Goal: Information Seeking & Learning: Learn about a topic

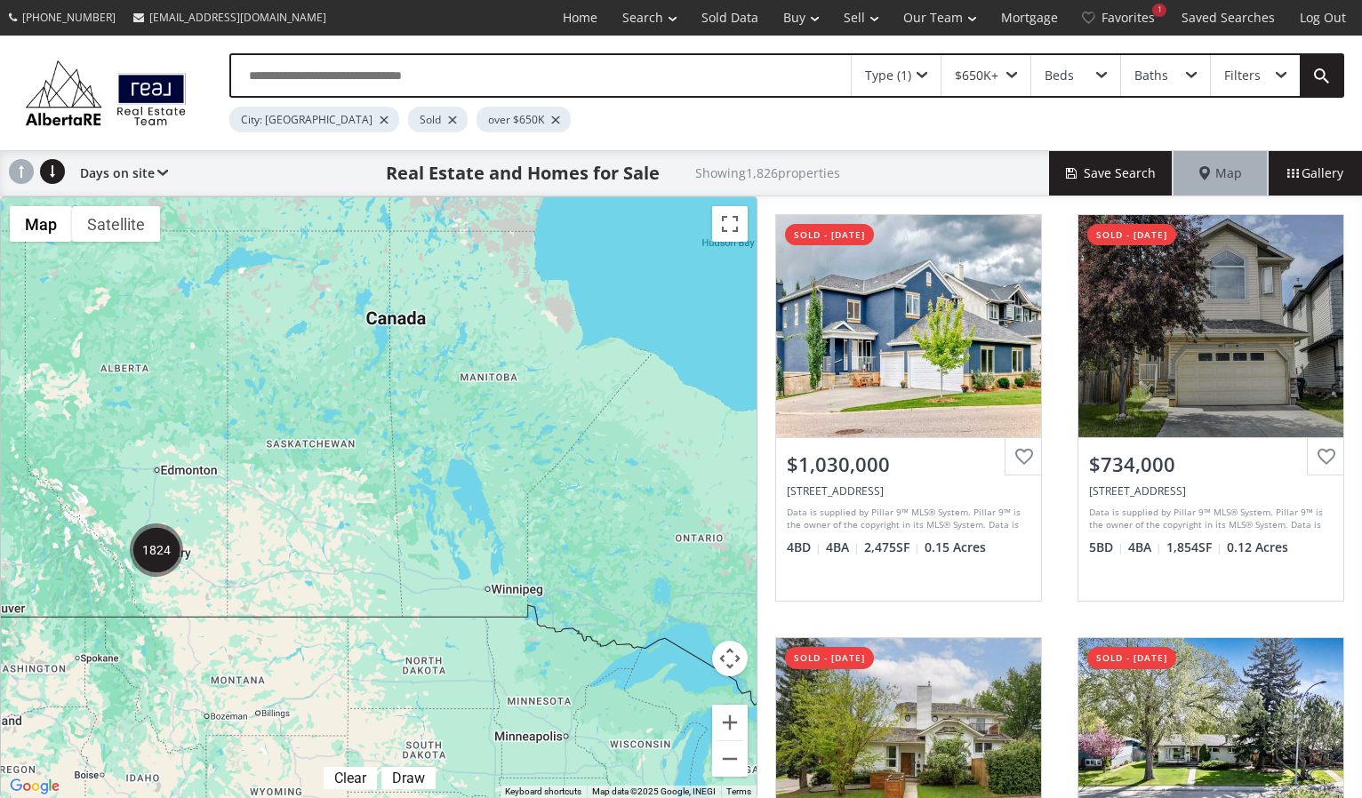
click at [160, 557] on img "1824" at bounding box center [156, 550] width 53 height 53
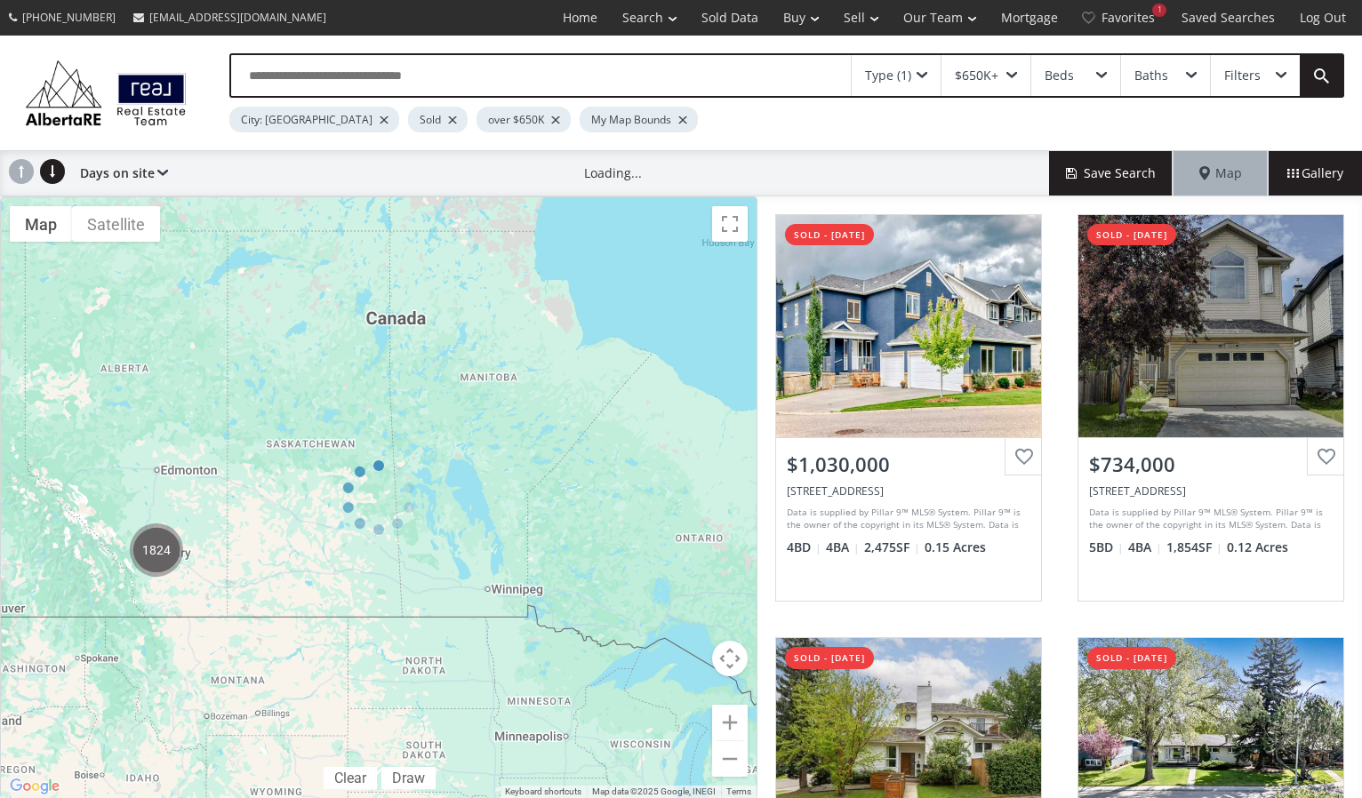
click at [160, 557] on div at bounding box center [379, 498] width 758 height 603
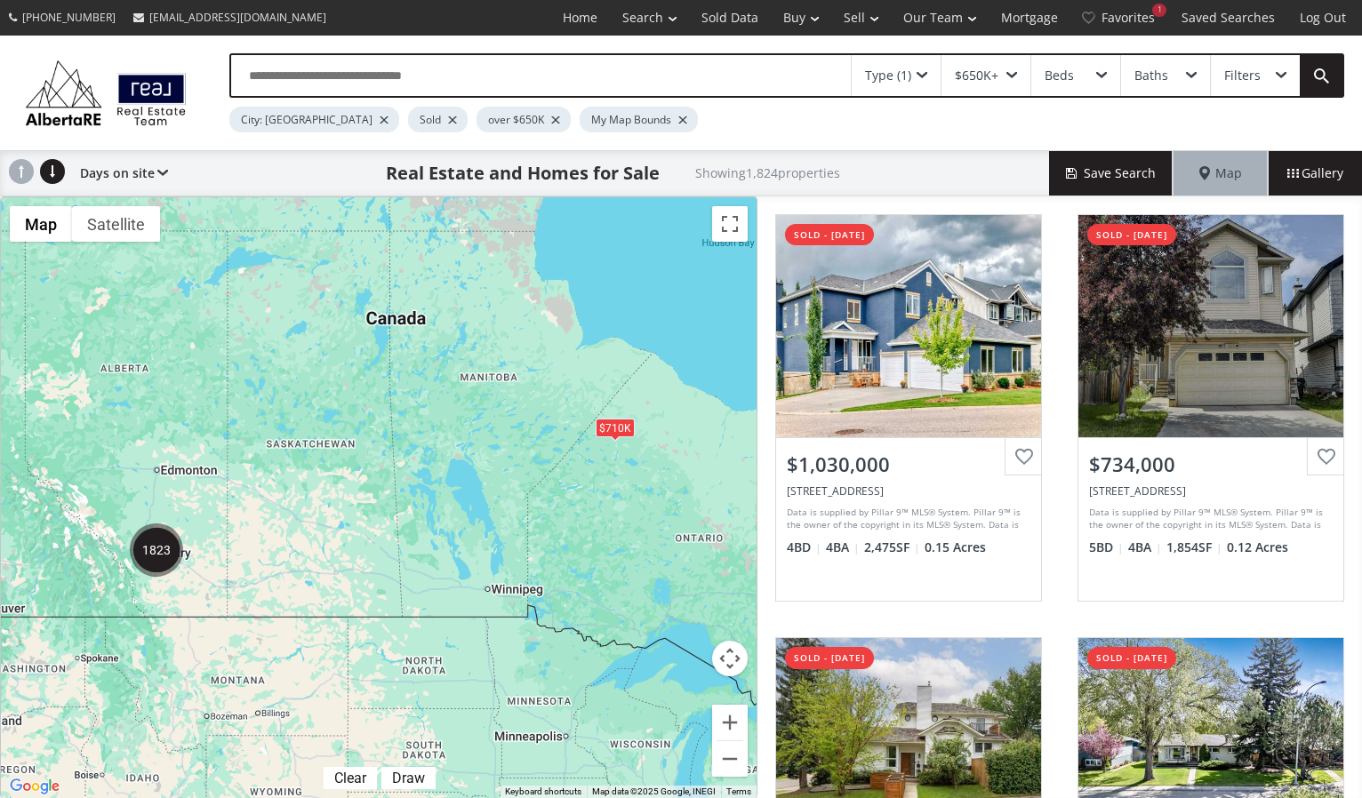
click at [160, 553] on img "1823" at bounding box center [156, 550] width 53 height 53
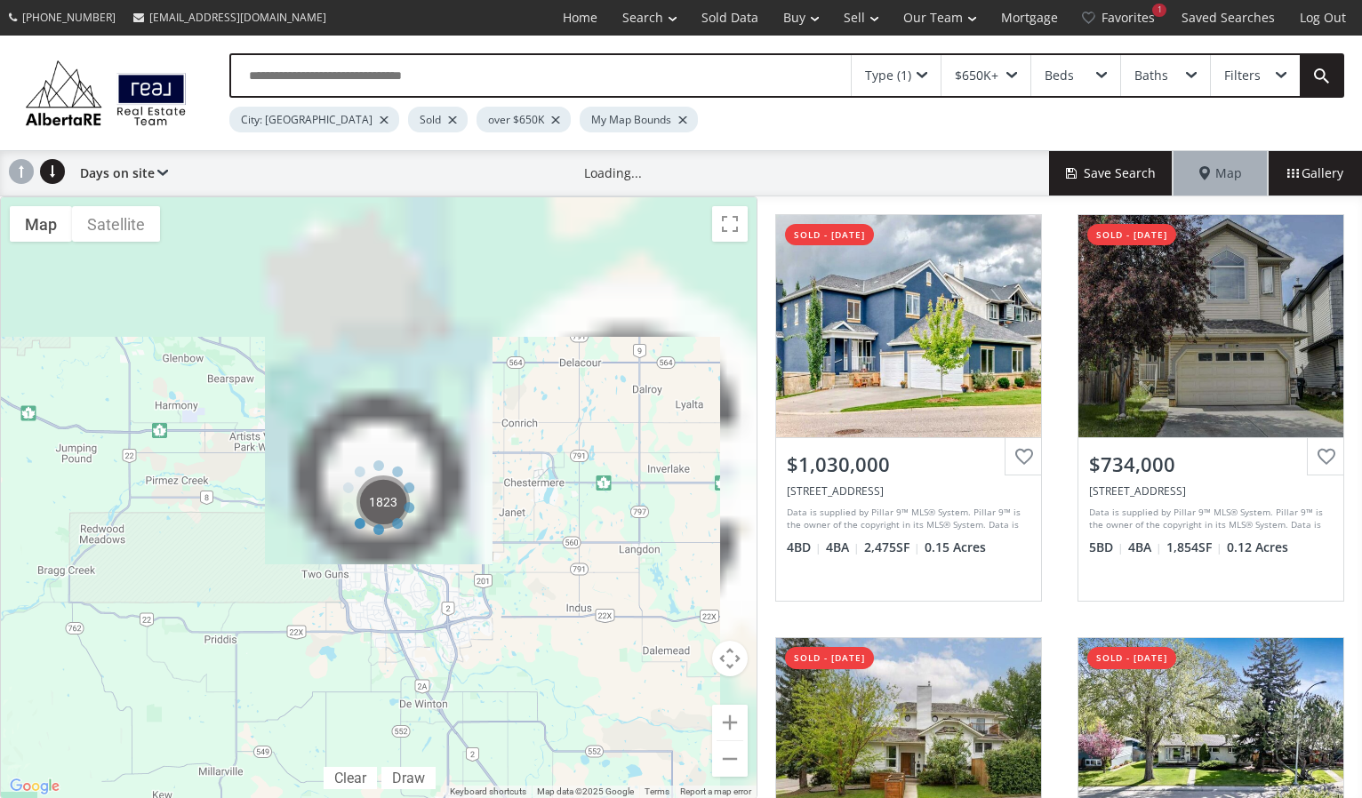
click at [160, 553] on div at bounding box center [379, 498] width 758 height 603
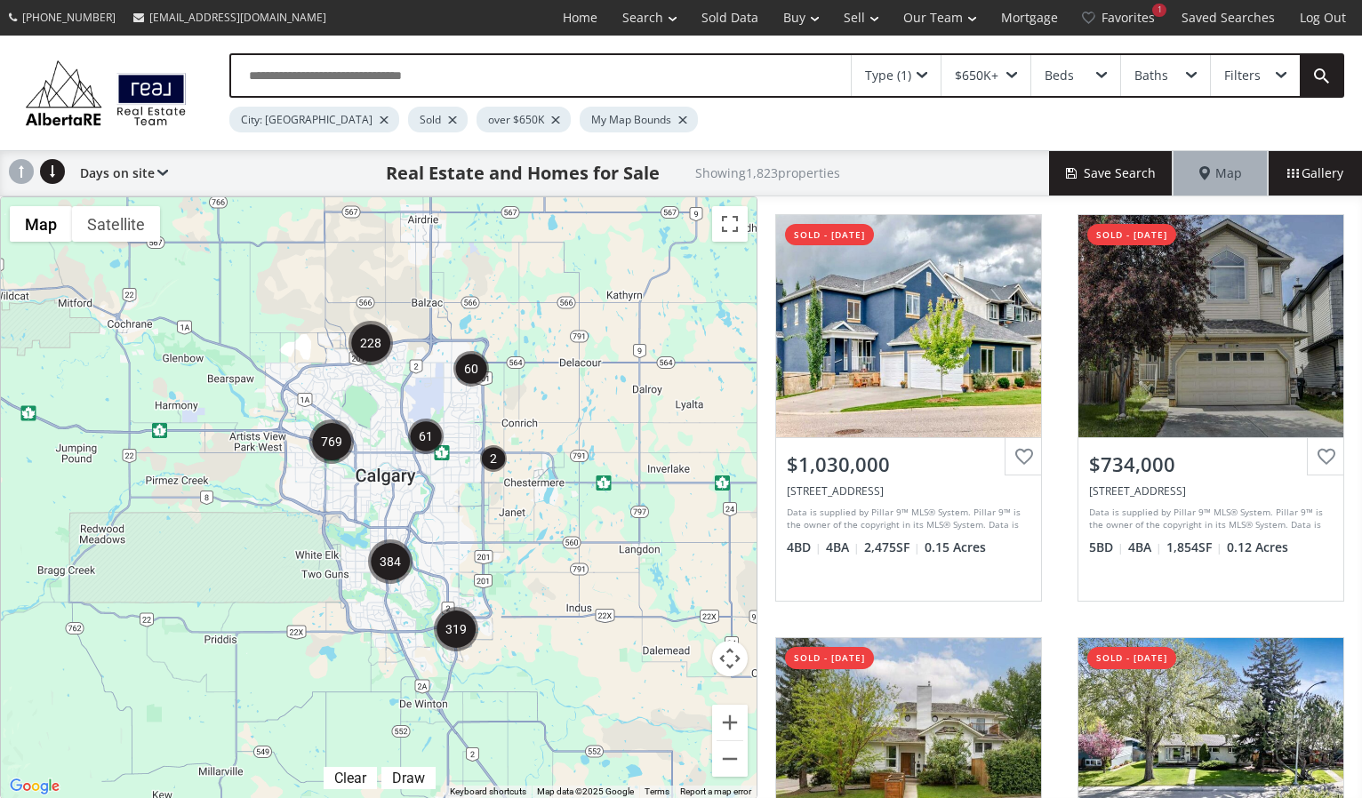
click at [369, 507] on div at bounding box center [379, 497] width 756 height 601
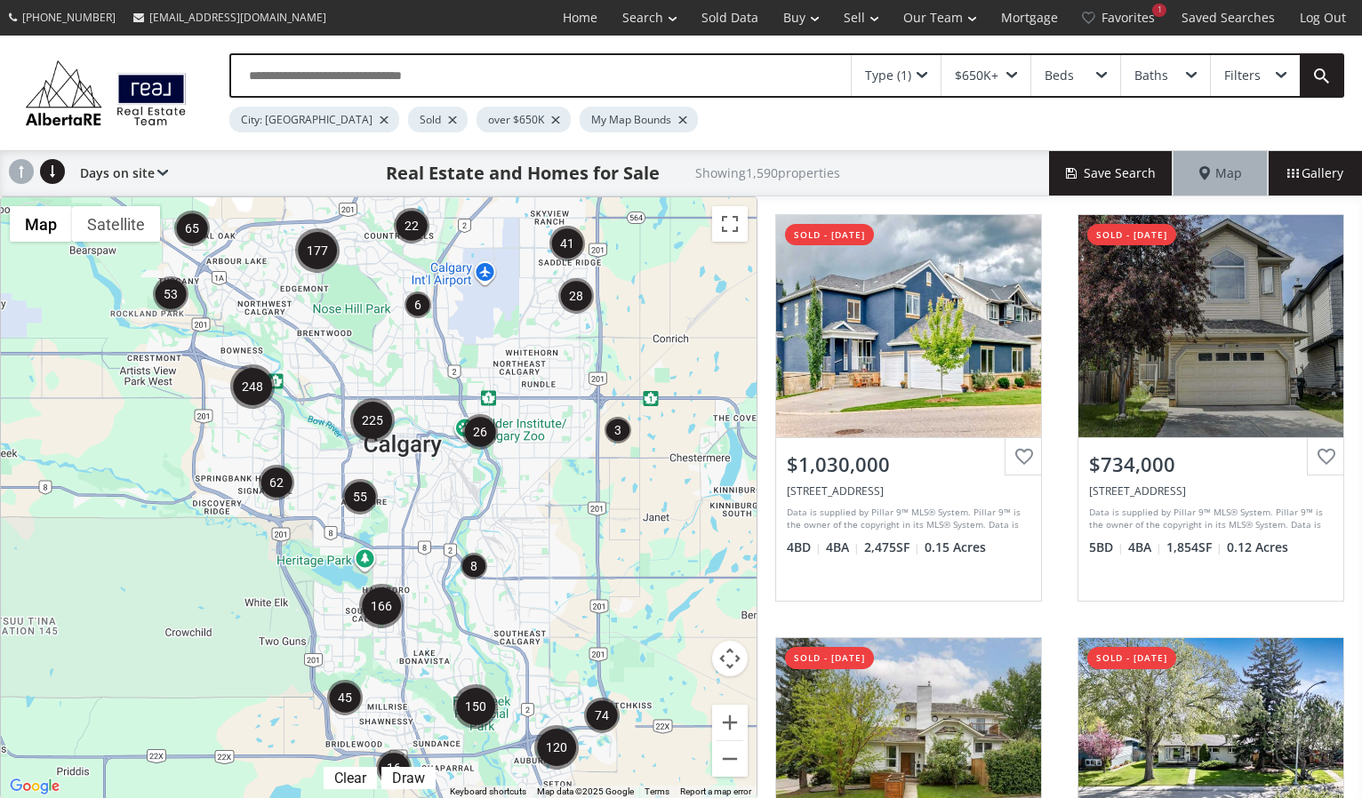
click at [404, 515] on div at bounding box center [379, 497] width 756 height 601
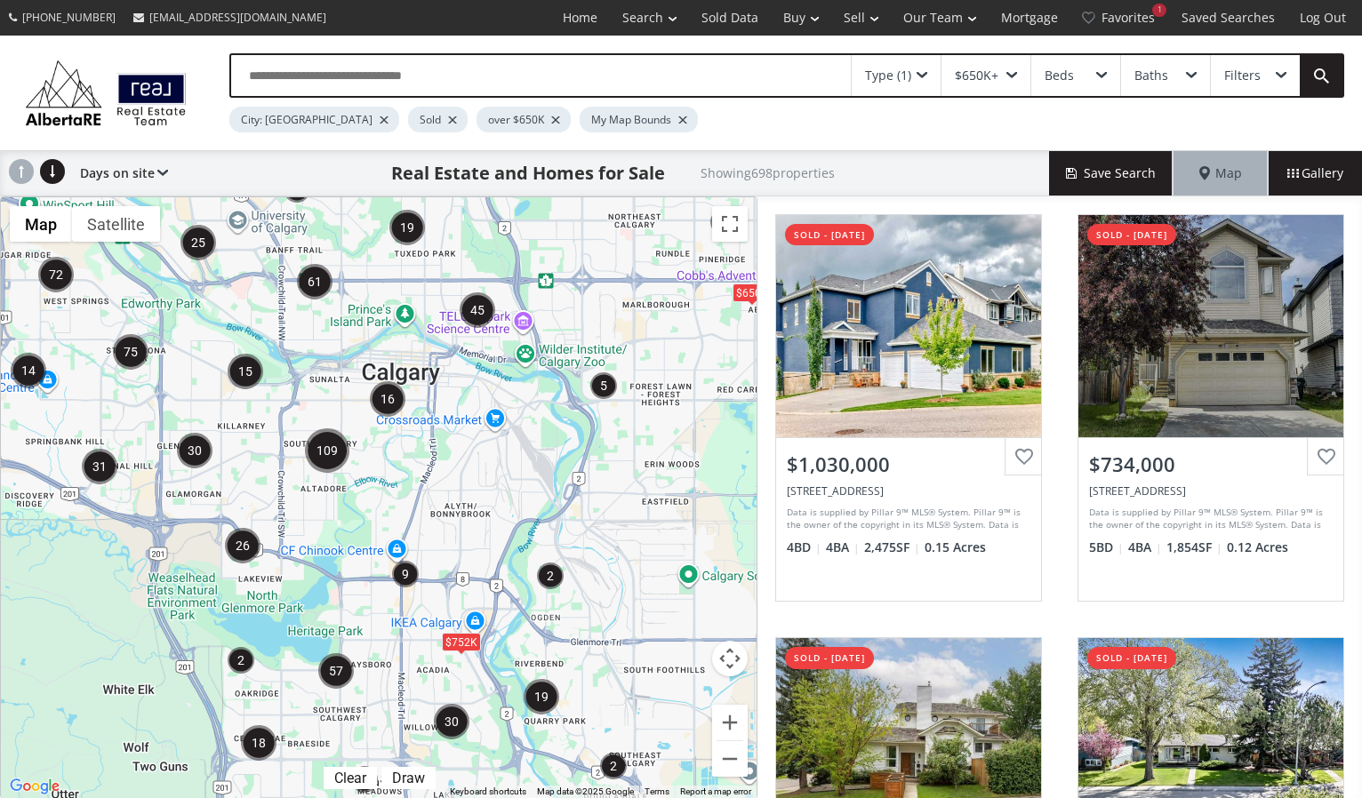
click at [324, 573] on div "$752K $650K" at bounding box center [379, 497] width 756 height 601
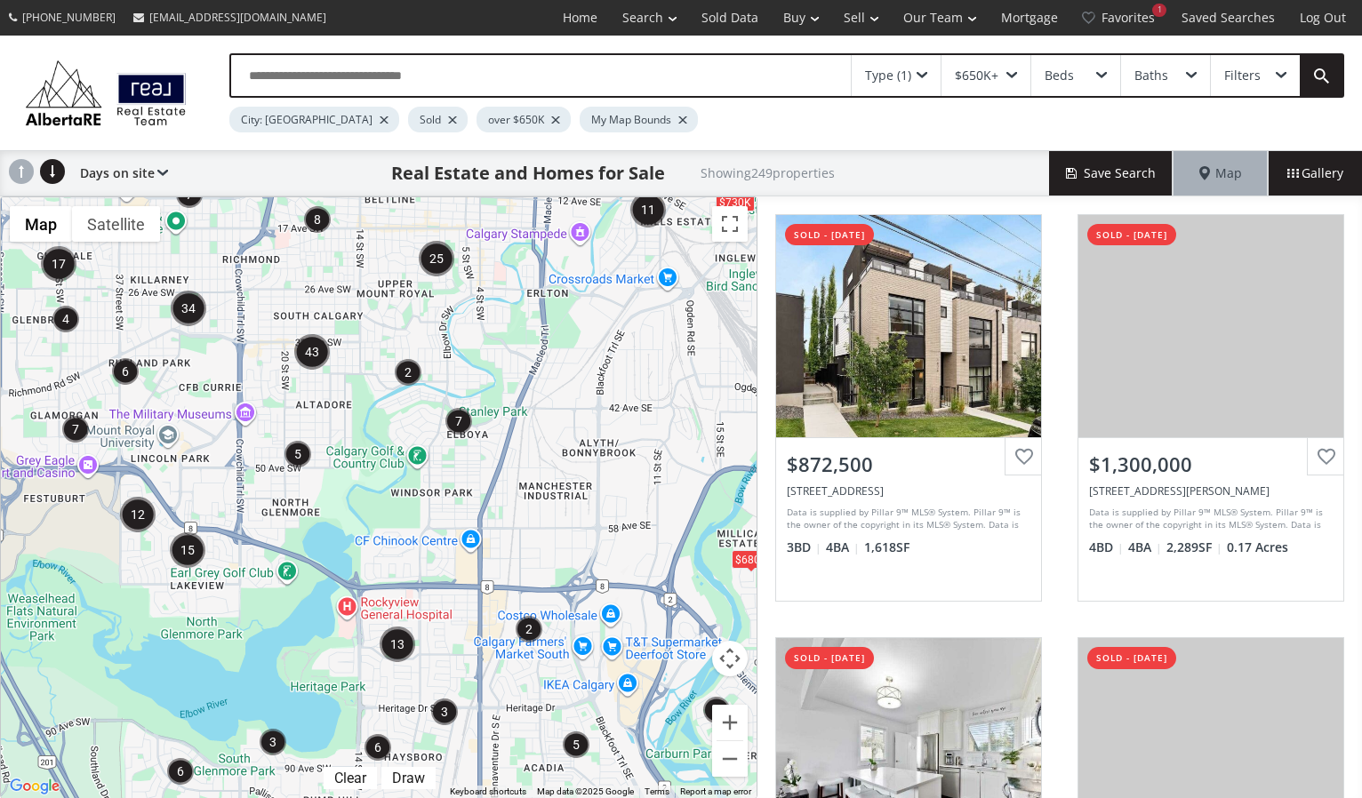
click at [217, 567] on div "$680K $730K" at bounding box center [379, 497] width 756 height 601
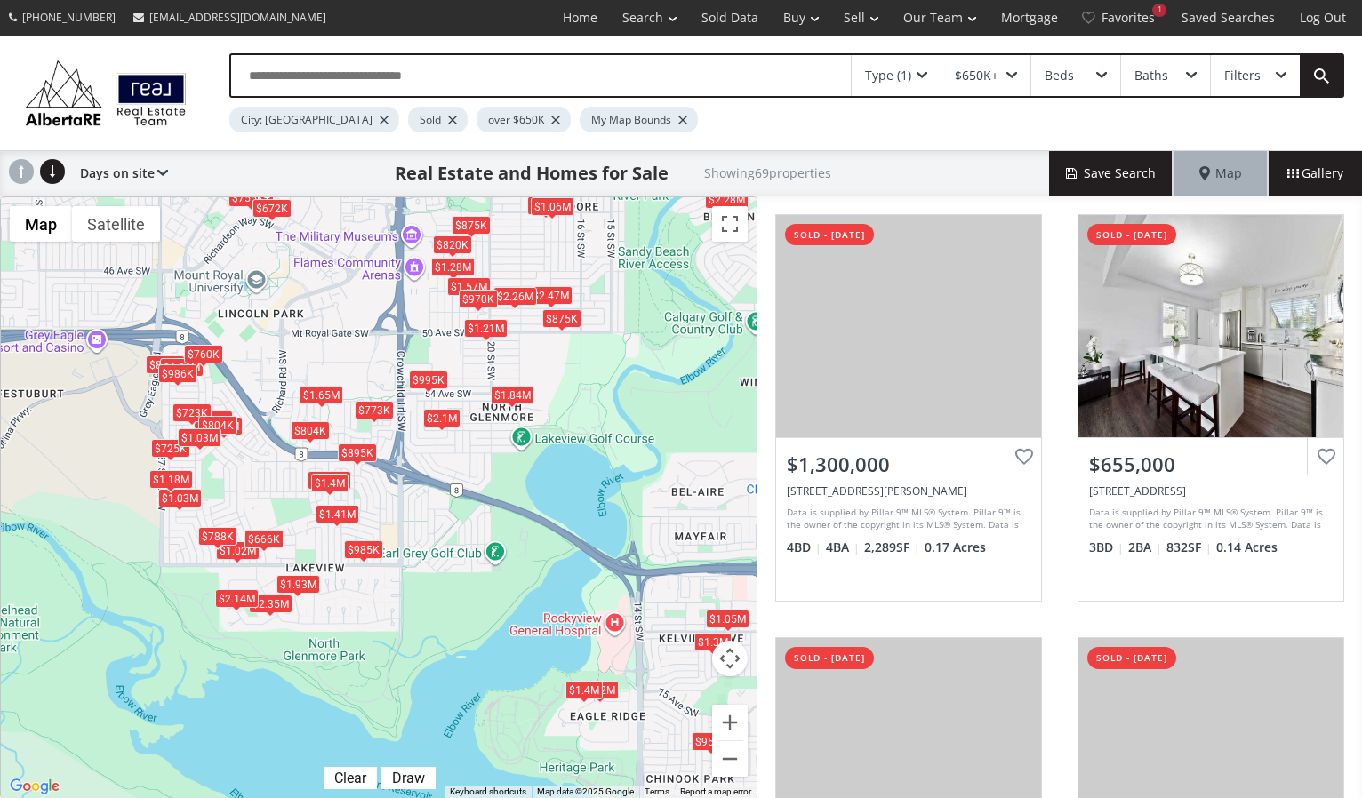
drag, startPoint x: 91, startPoint y: 518, endPoint x: 238, endPoint y: 479, distance: 152.7
click at [238, 479] on div "$1.3M $655K $1.28M $985K $860K $755K+ $2.35M $723K $770K $755K+ $1.49M $950K $1…" at bounding box center [379, 497] width 756 height 601
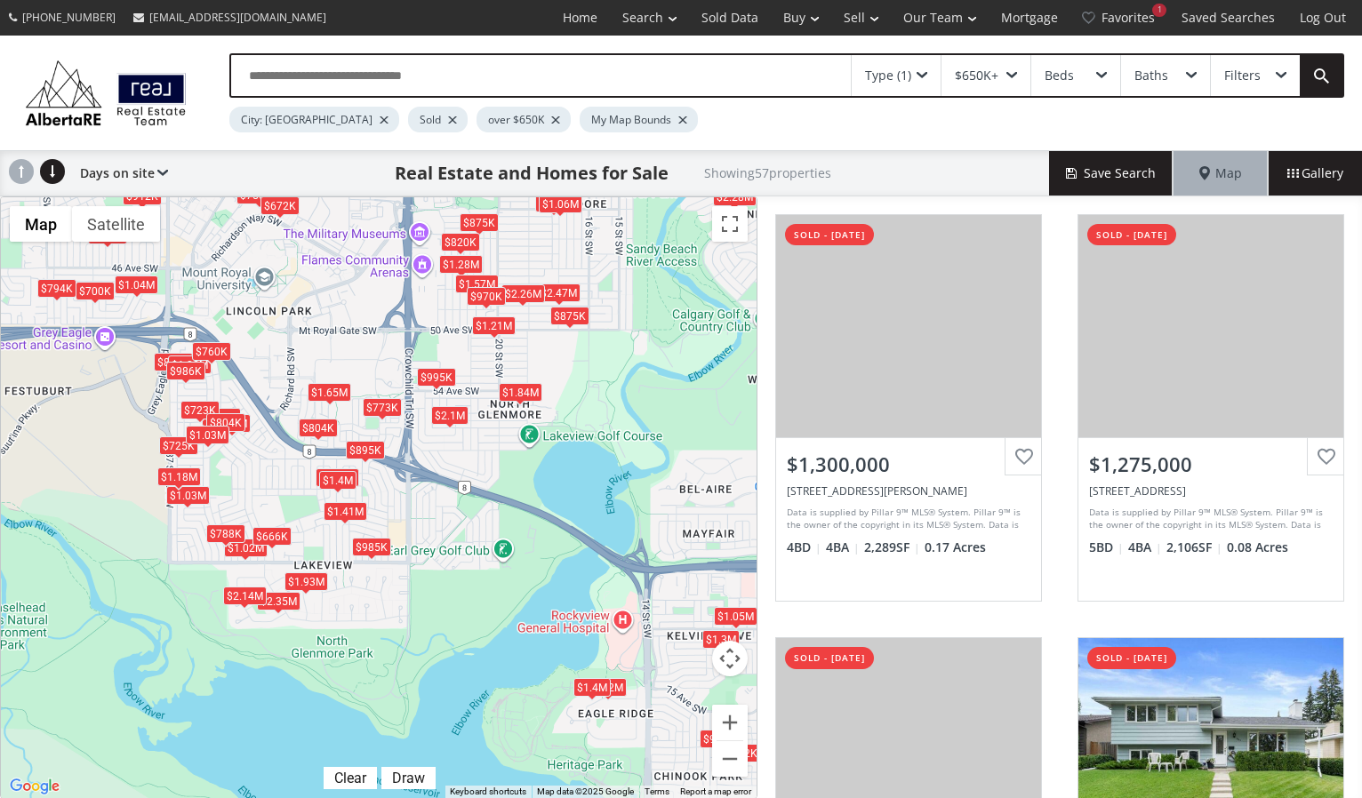
click at [248, 473] on div "$1.3M $1.28M $985K $860K $755K+ $2.35M $723K $755K+ $1.57M $773K $875K $1.94M $…" at bounding box center [379, 497] width 756 height 601
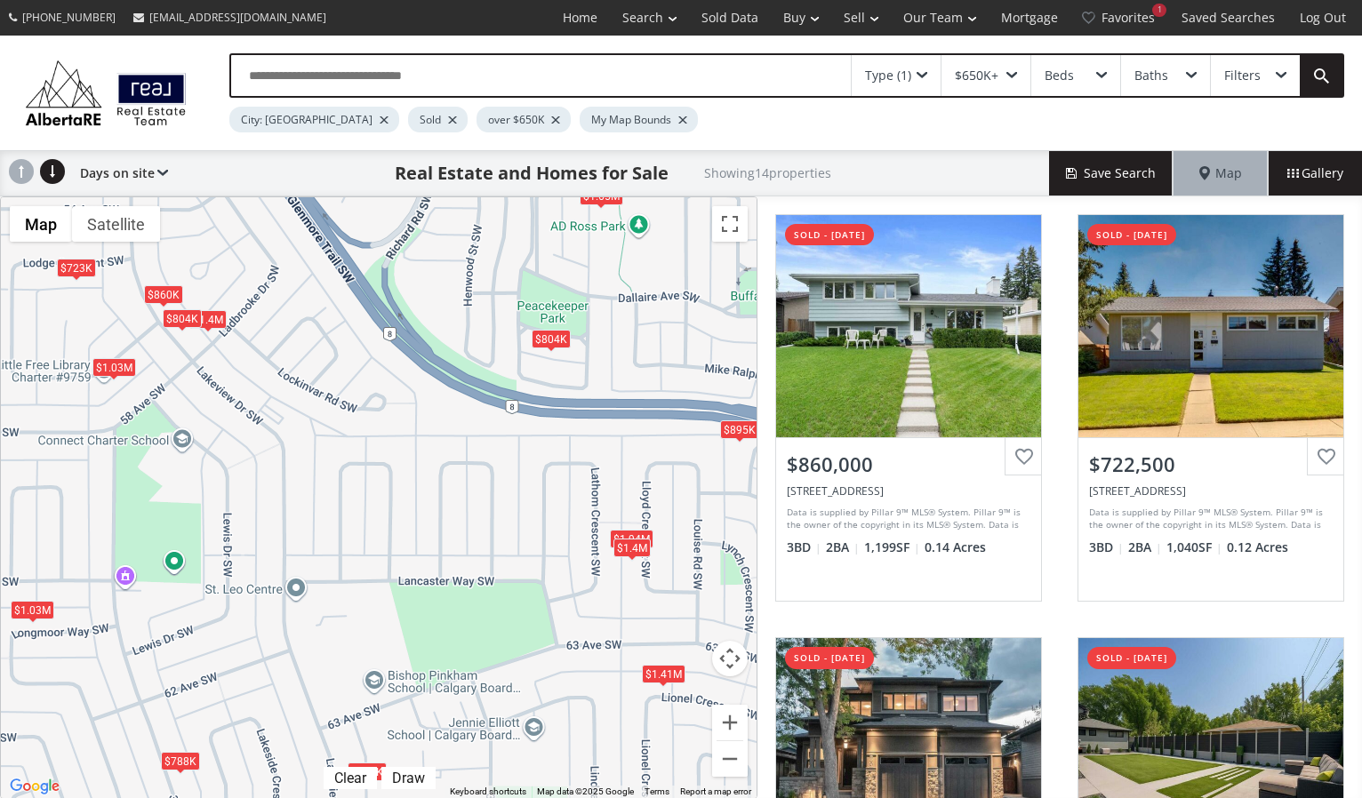
click at [113, 365] on div "$1.03M" at bounding box center [114, 367] width 44 height 19
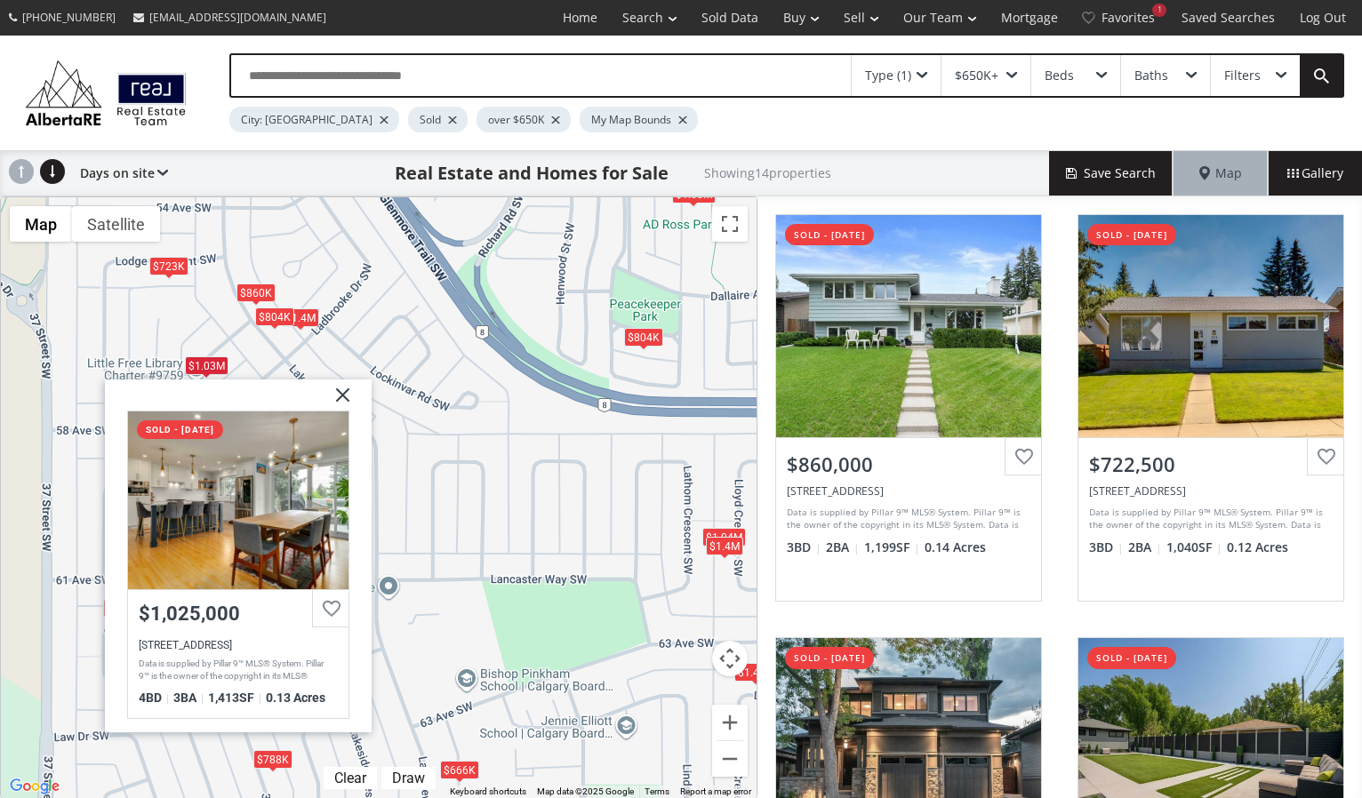
drag, startPoint x: 201, startPoint y: 364, endPoint x: 298, endPoint y: 364, distance: 96.9
click at [298, 364] on div "$860K $723K $1.94M $895K $666K $1.4M $1.65M $1.03M $804K $804K $1.03M $1.4M $1.…" at bounding box center [379, 497] width 756 height 601
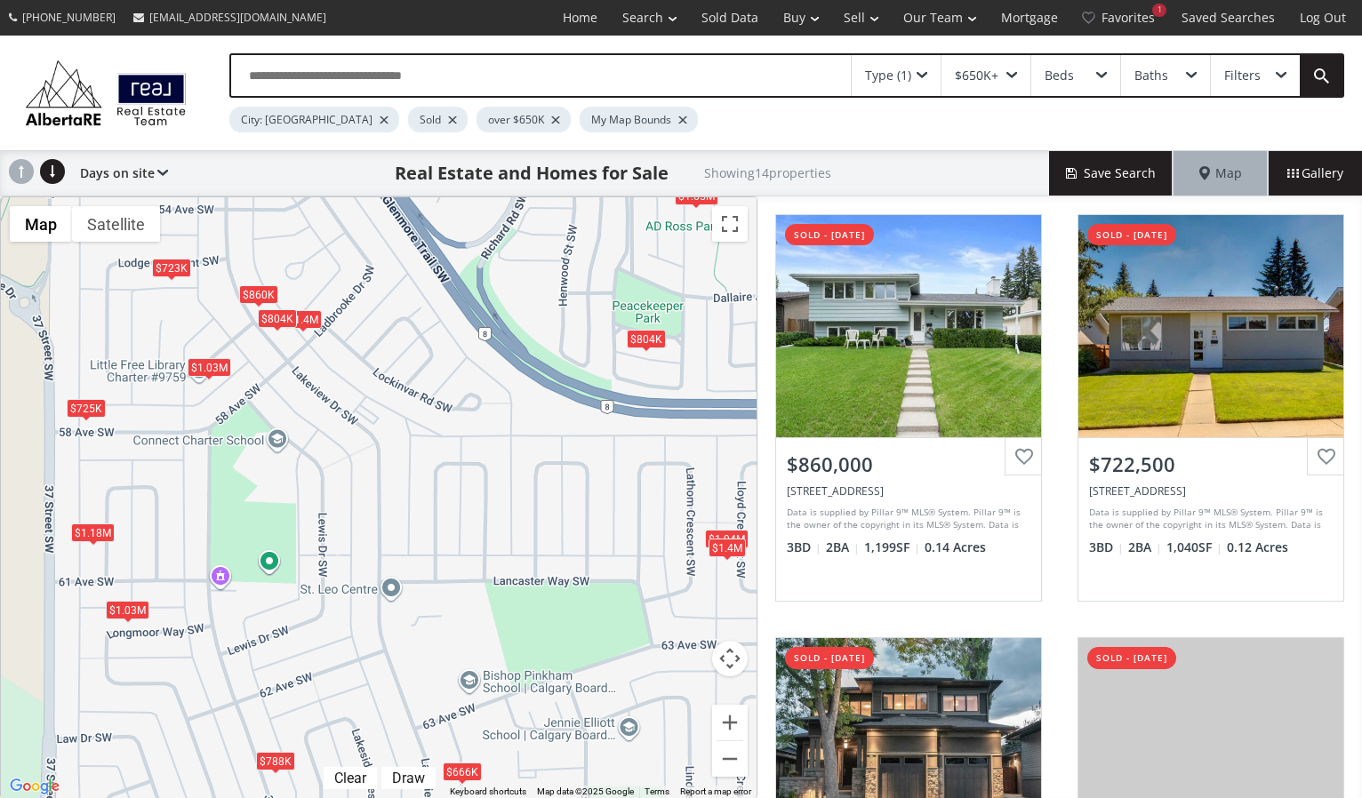
click at [205, 365] on div "$1.03M" at bounding box center [210, 367] width 44 height 19
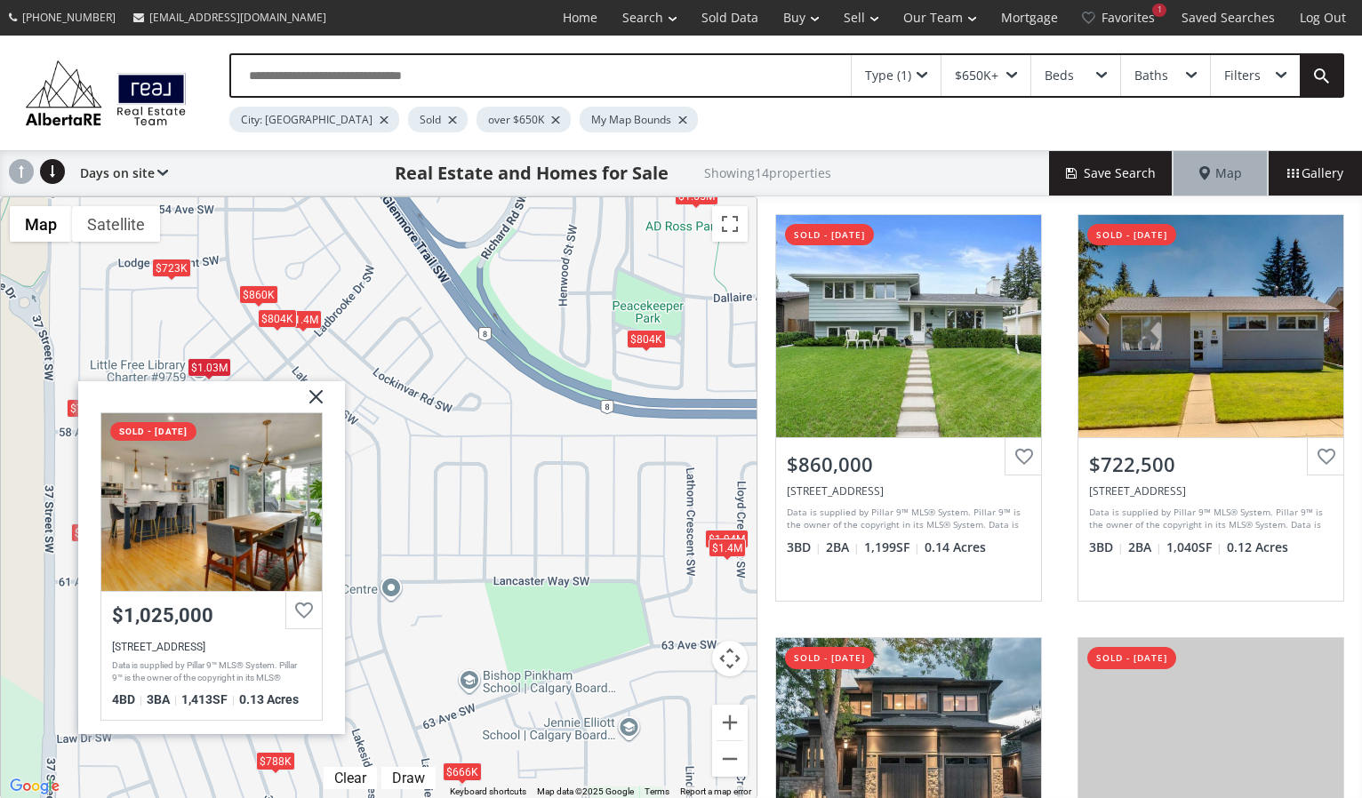
click at [205, 365] on div "$1.03M" at bounding box center [210, 367] width 44 height 19
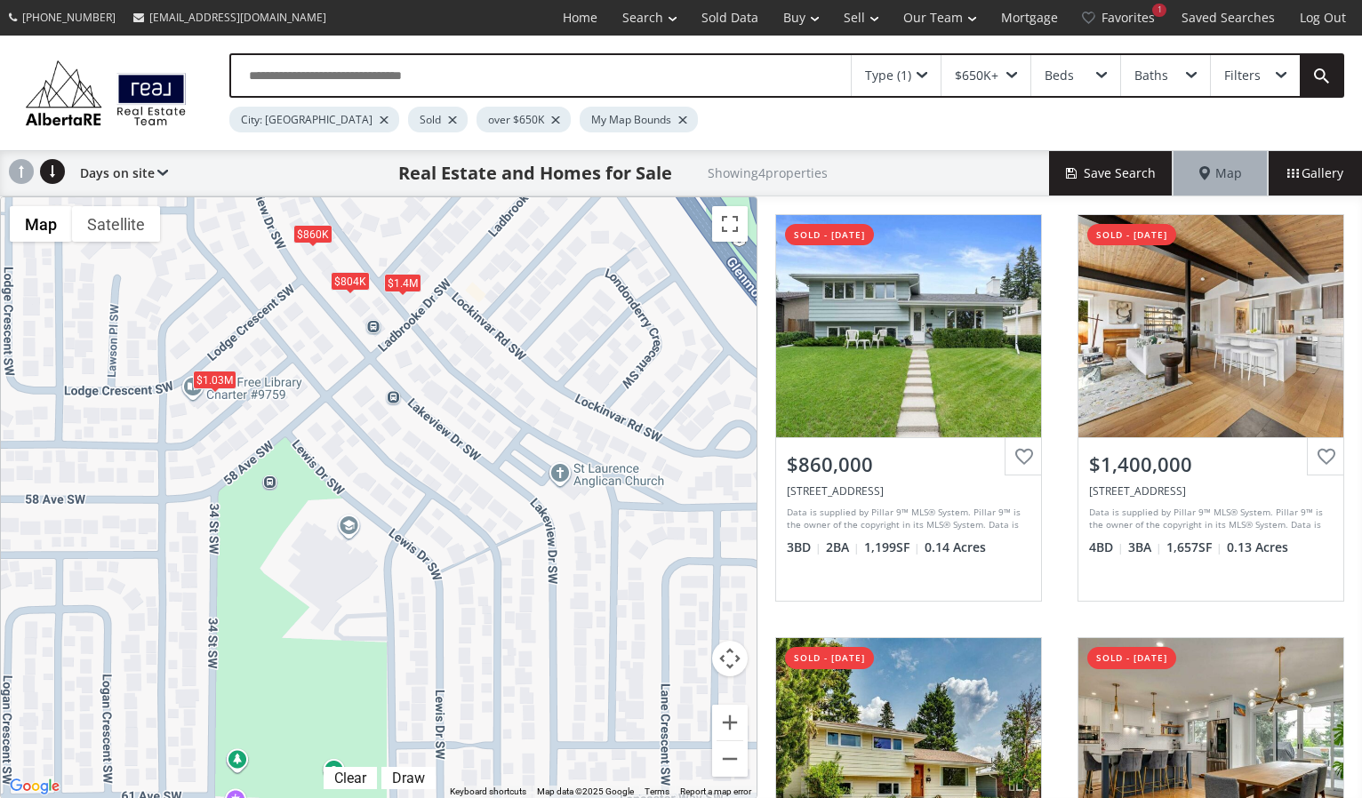
click at [235, 382] on div "$1.03M" at bounding box center [215, 380] width 44 height 19
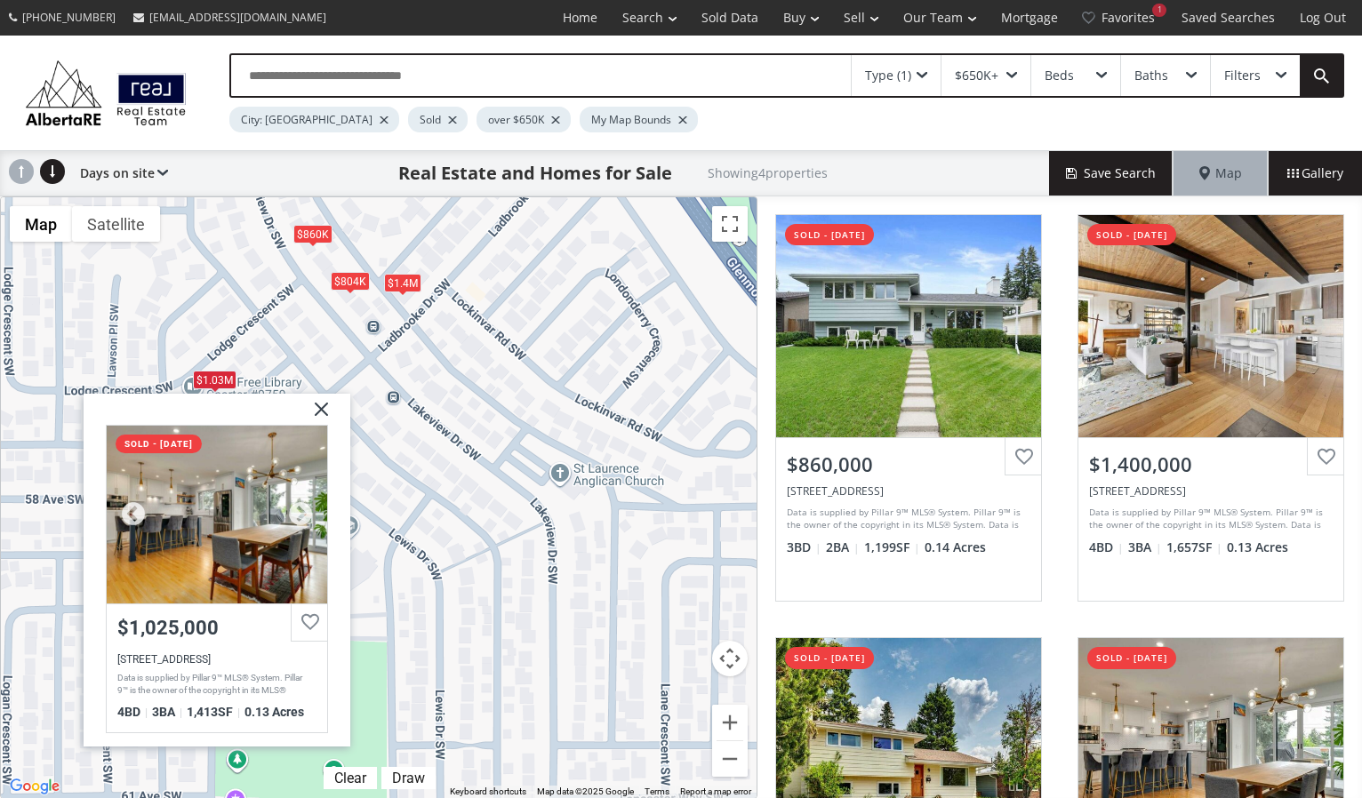
click at [215, 501] on div at bounding box center [217, 515] width 221 height 178
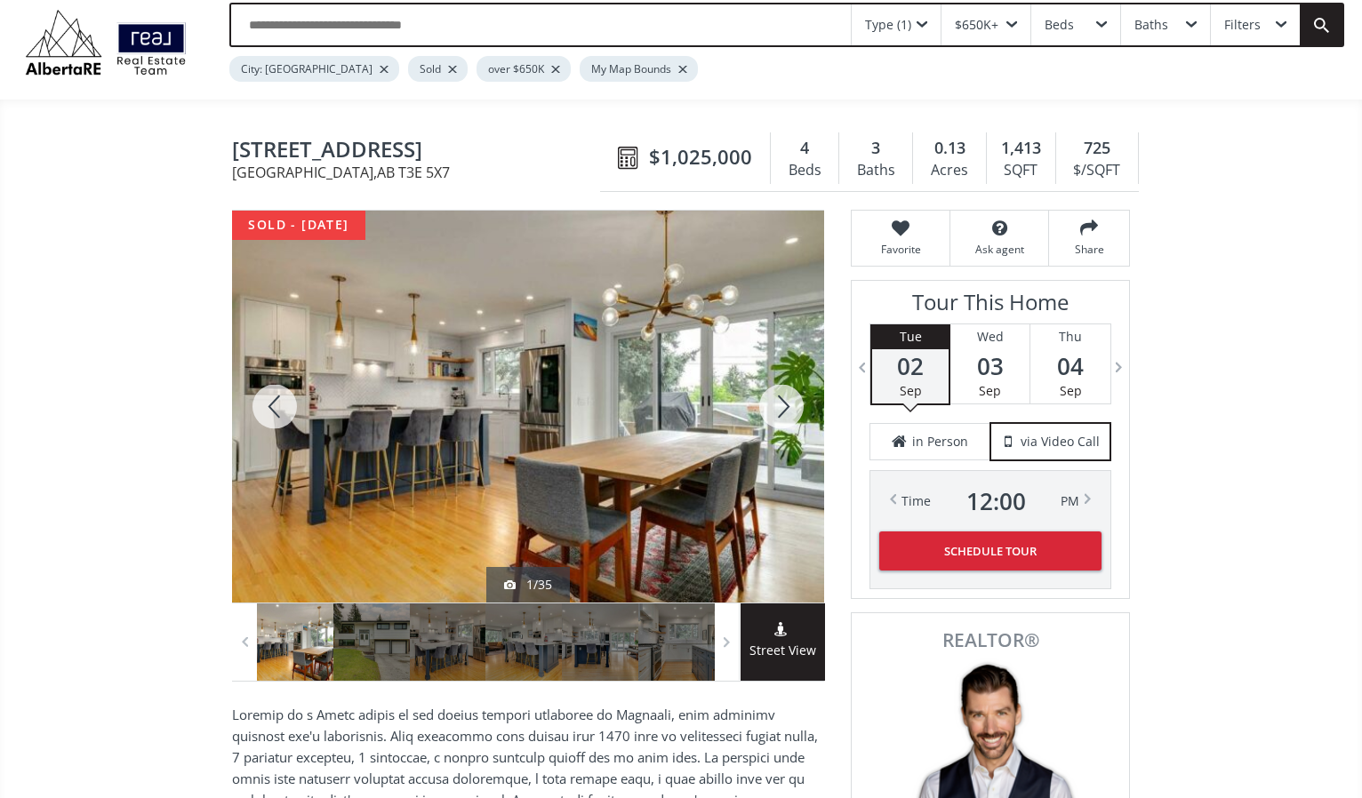
scroll to position [46, 0]
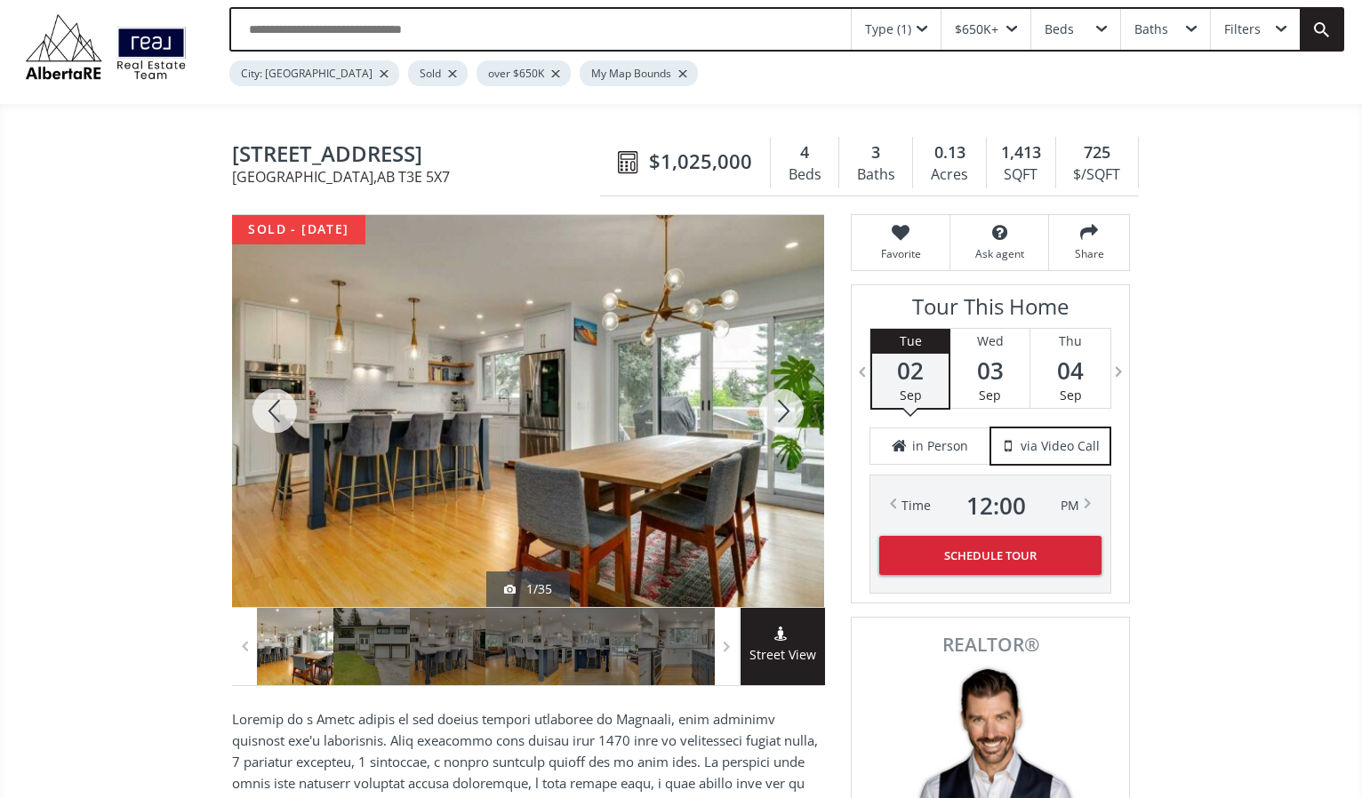
click at [792, 642] on span at bounding box center [783, 636] width 84 height 19
